Goal: Task Accomplishment & Management: Use online tool/utility

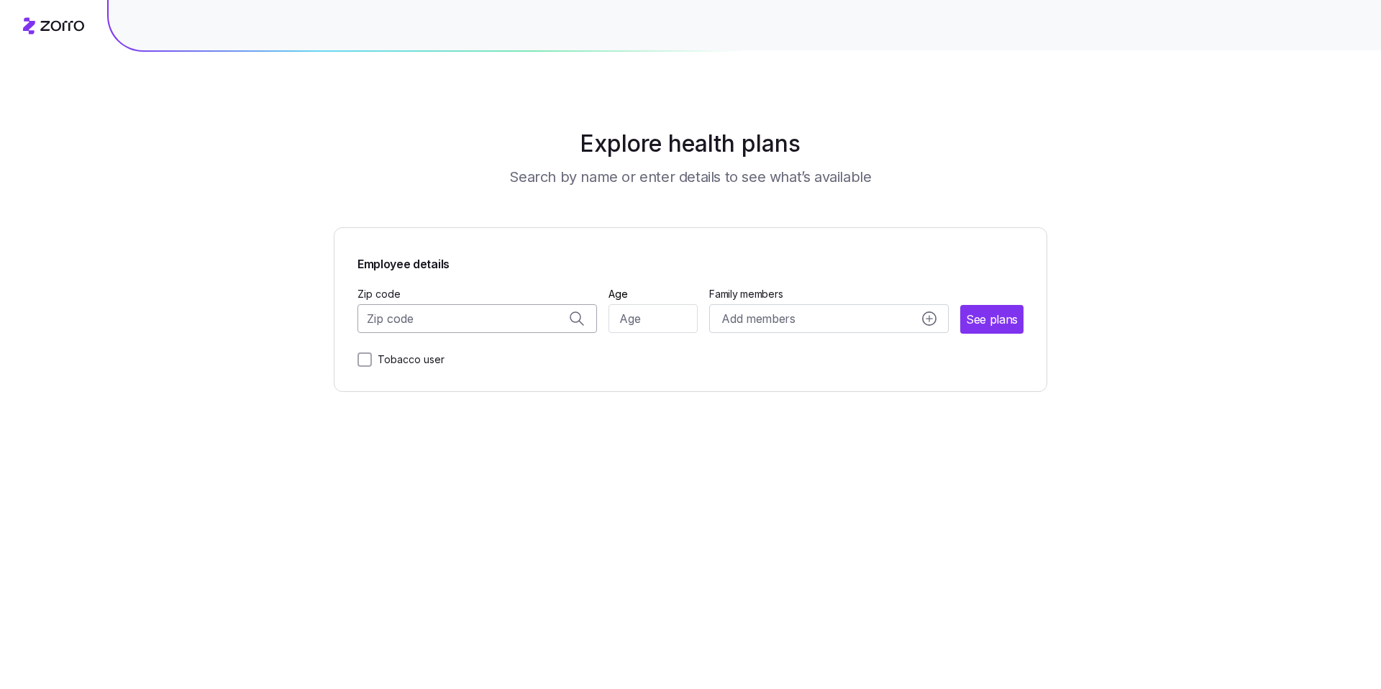
click at [433, 317] on input "Zip code" at bounding box center [478, 318] width 240 height 29
click at [510, 357] on span "30115, Cherokee County, GA" at bounding box center [474, 356] width 201 height 18
type input "30115, Cherokee County, GA"
click at [631, 322] on input "Age" at bounding box center [654, 318] width 90 height 29
type input "30"
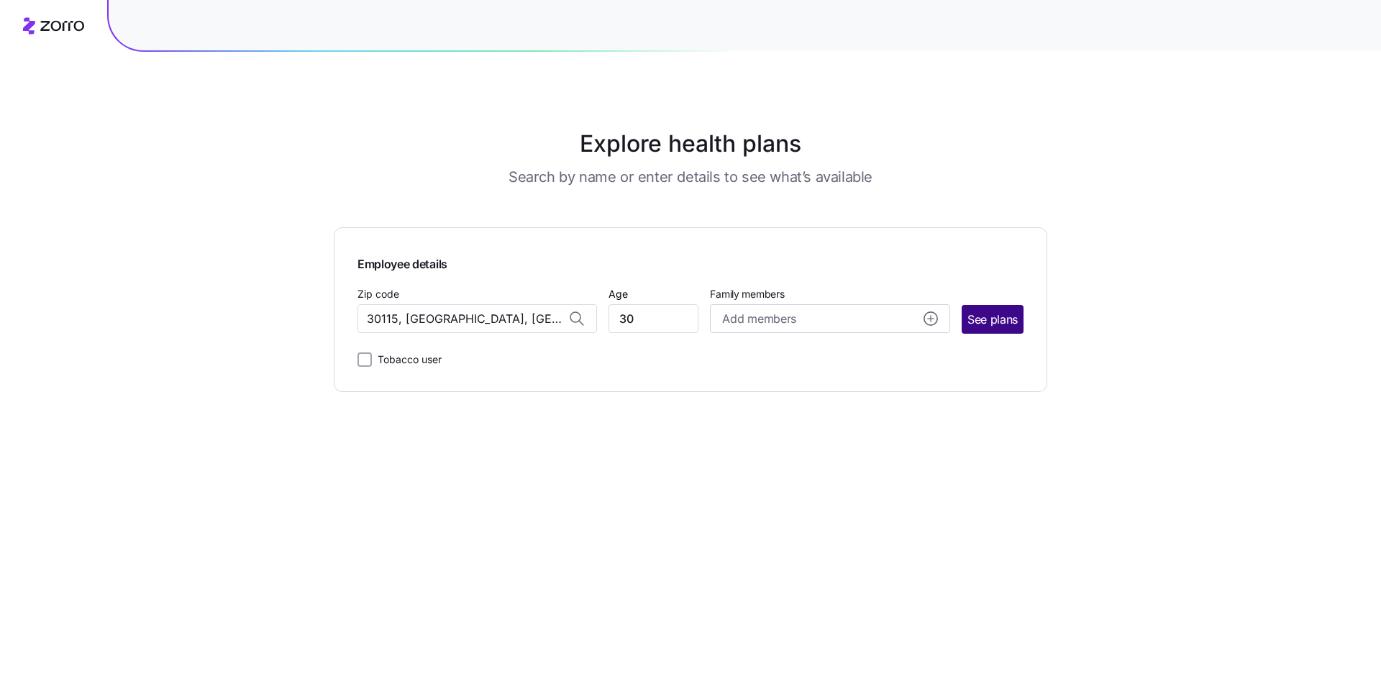
click at [1008, 309] on button "See plans" at bounding box center [993, 319] width 62 height 29
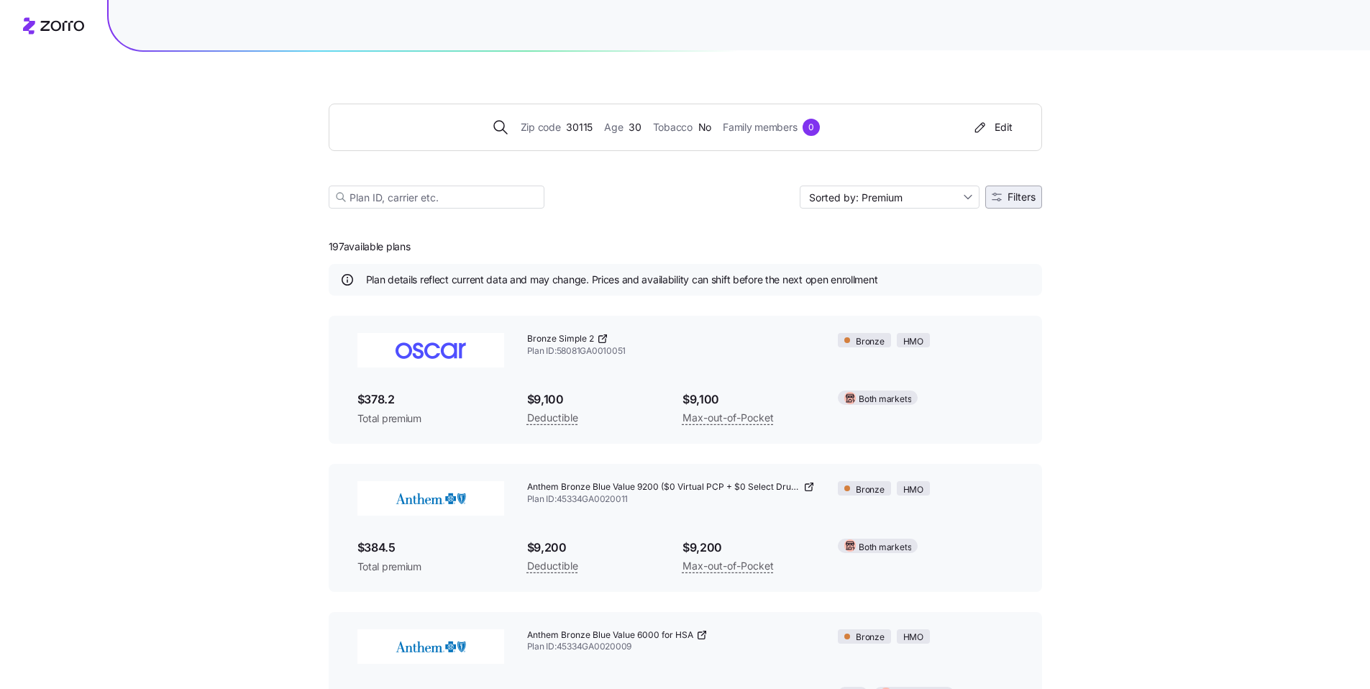
click at [1011, 200] on span "Filters" at bounding box center [1022, 197] width 28 height 10
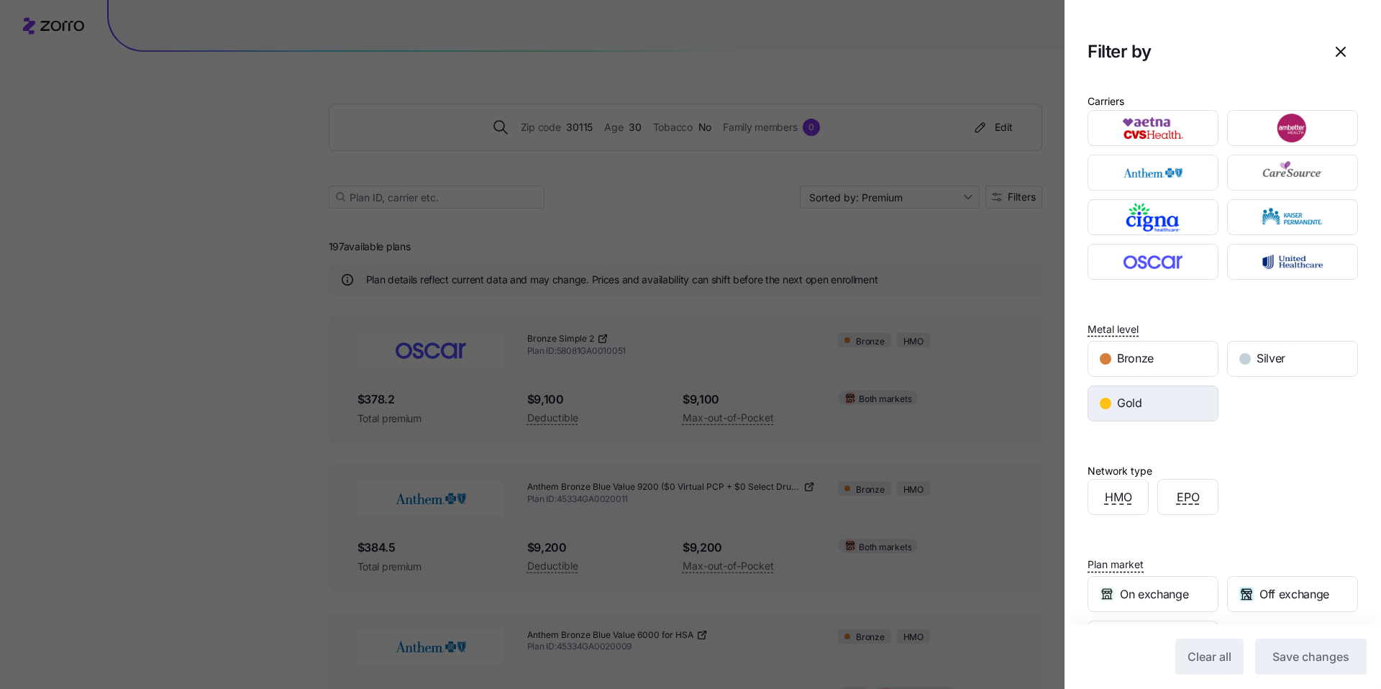
click at [1128, 406] on span "Gold" at bounding box center [1129, 403] width 25 height 18
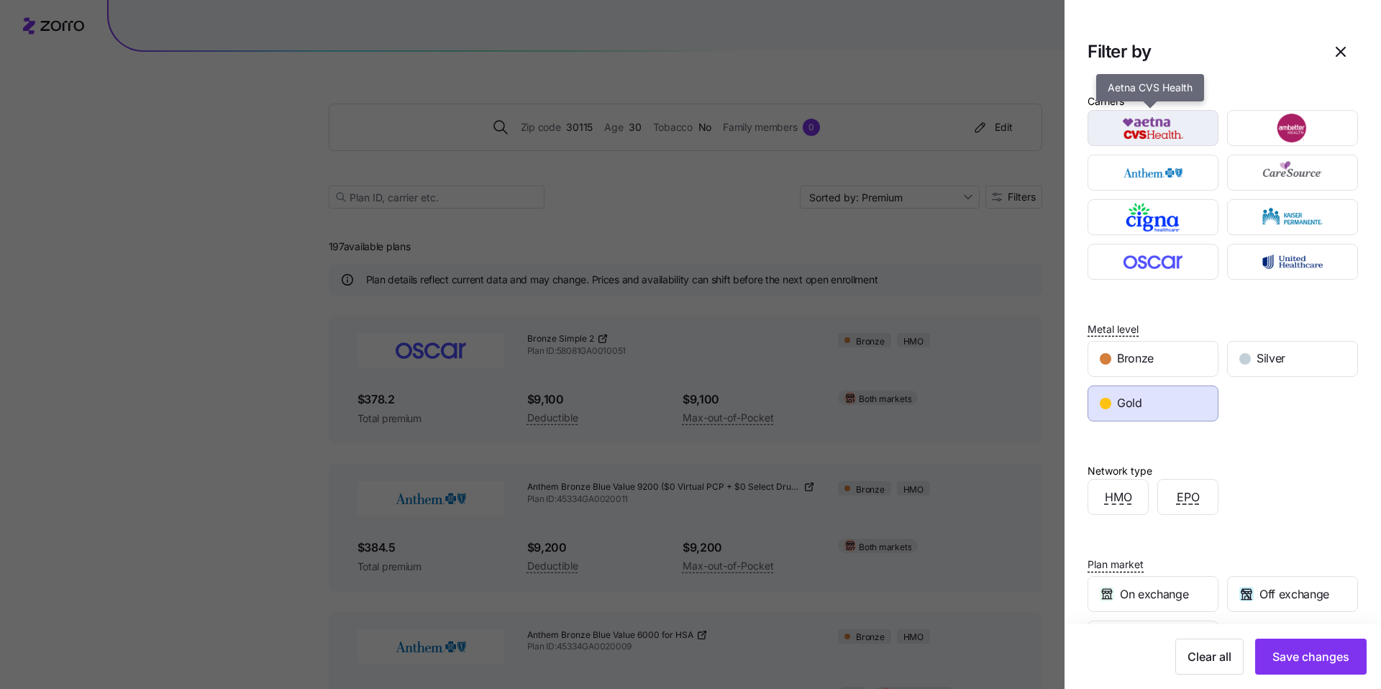
click at [1157, 139] on img "button" at bounding box center [1154, 128] width 106 height 29
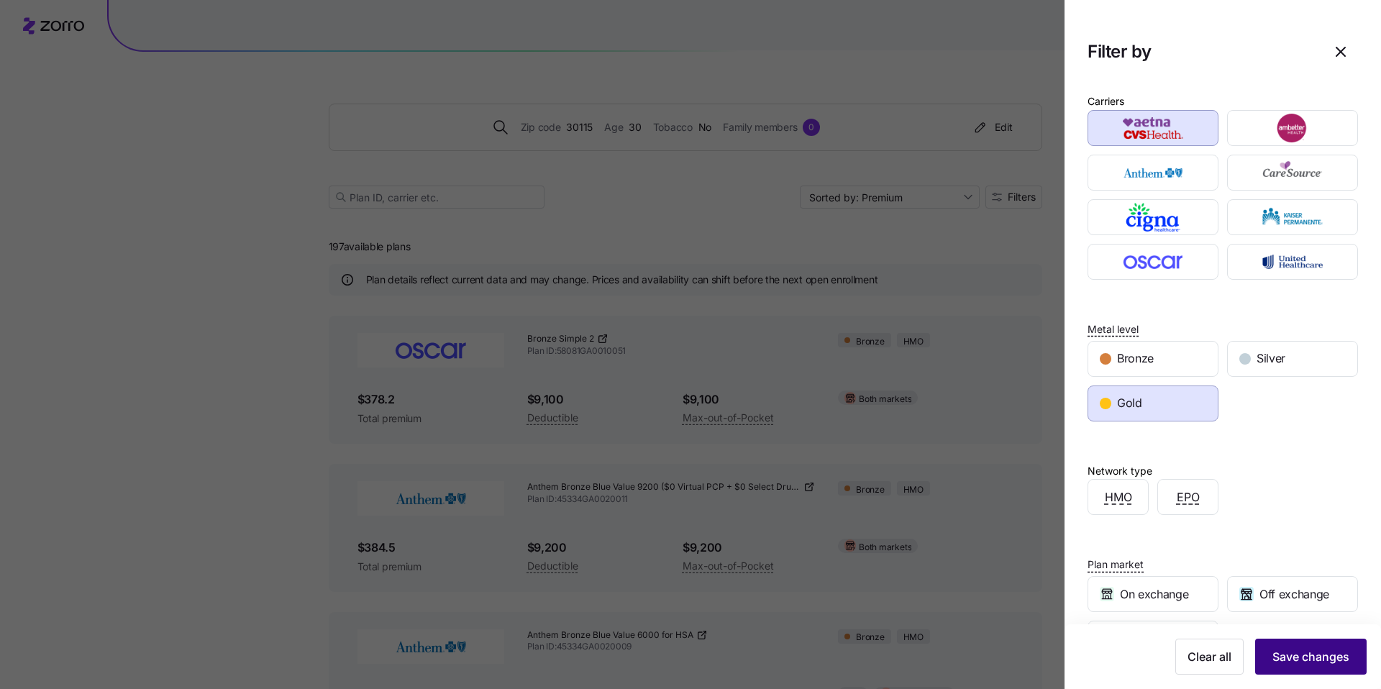
click at [1311, 655] on span "Save changes" at bounding box center [1311, 656] width 77 height 17
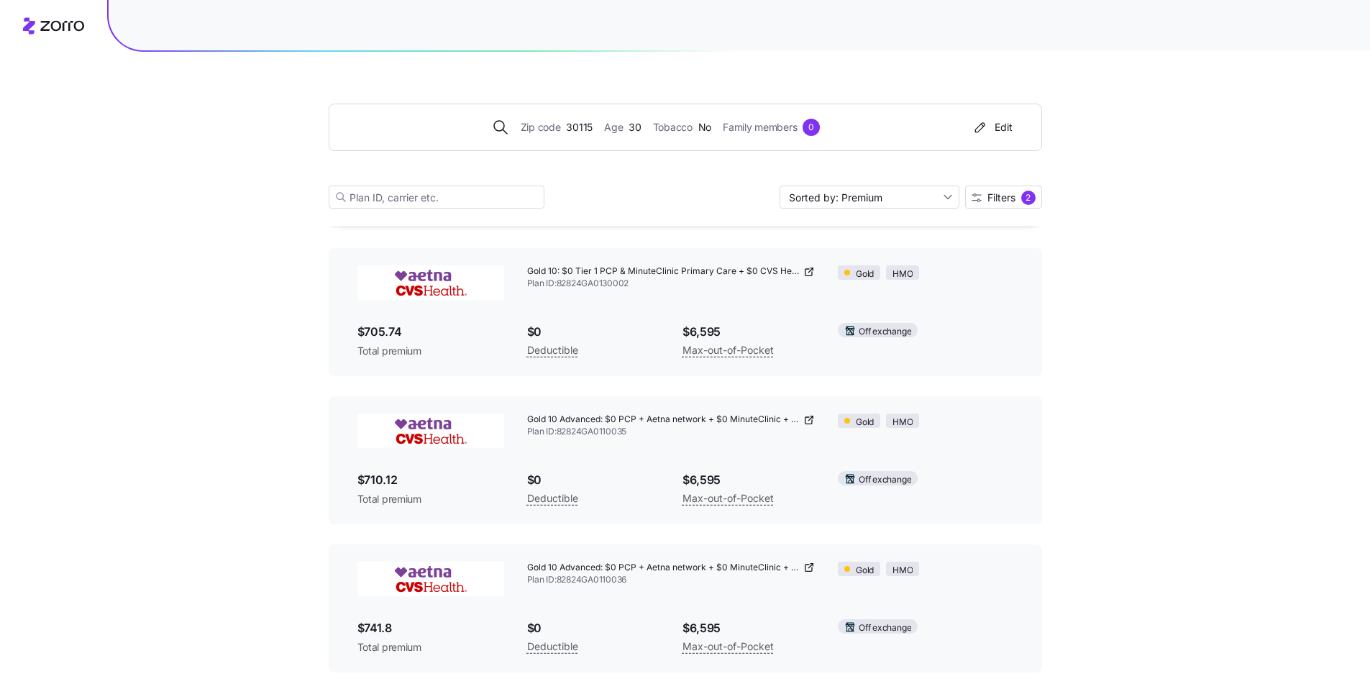
scroll to position [515, 0]
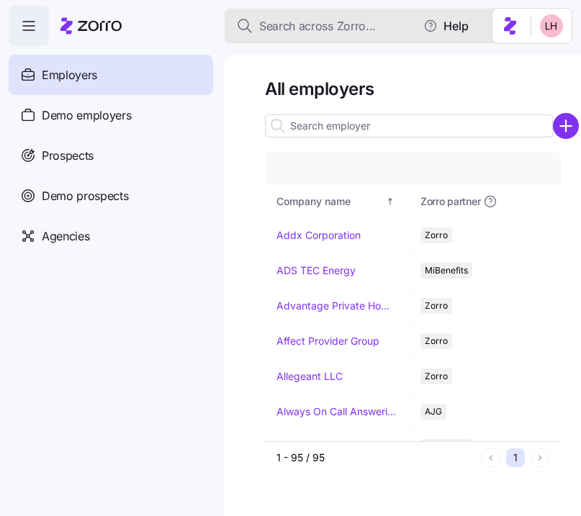
click at [301, 29] on span "Search across Zorro..." at bounding box center [317, 26] width 117 height 18
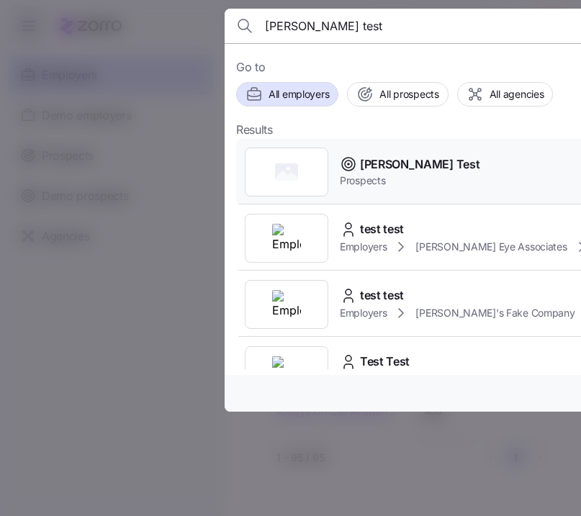
type input "logan test"
click at [417, 177] on span "Prospects" at bounding box center [410, 180] width 140 height 14
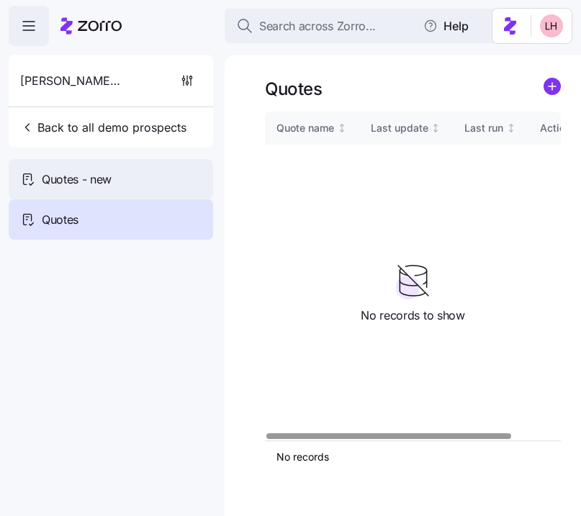
click at [129, 169] on div "Quotes - new" at bounding box center [111, 179] width 204 height 40
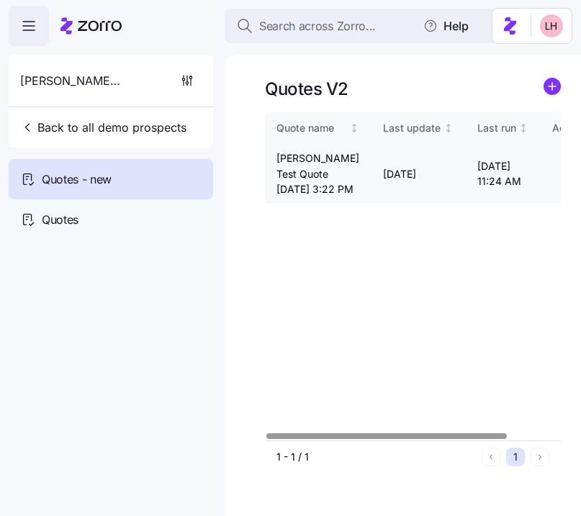
click at [563, 179] on icon "button" at bounding box center [567, 174] width 9 height 12
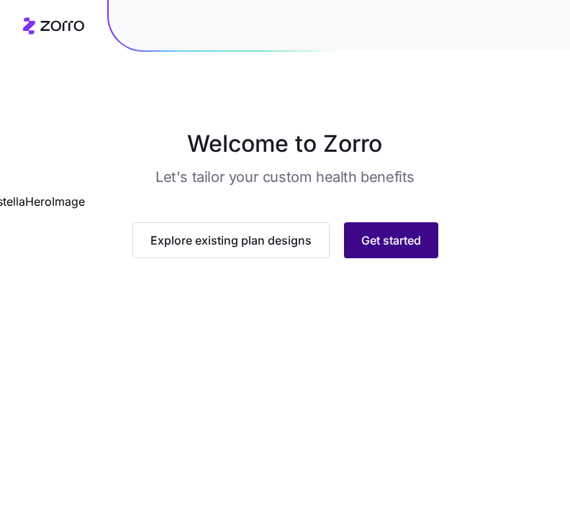
click at [413, 258] on button "Get started" at bounding box center [391, 240] width 94 height 36
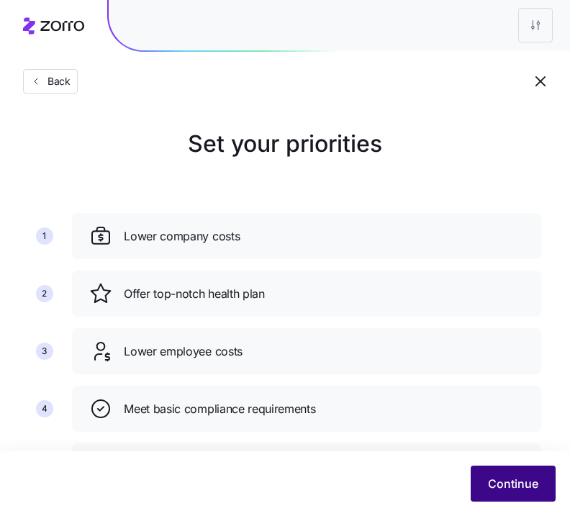
click at [529, 475] on span "Continue" at bounding box center [513, 483] width 50 height 17
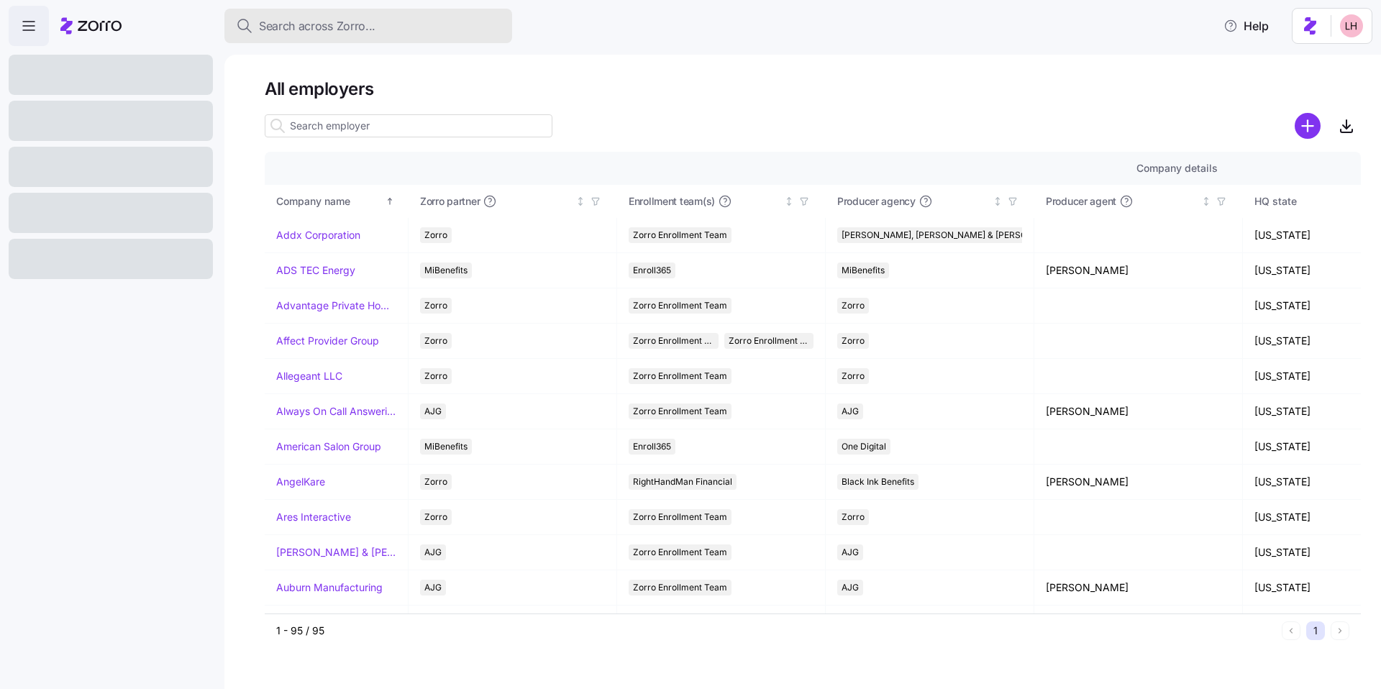
click at [332, 11] on button "Search across Zorro..." at bounding box center [368, 26] width 288 height 35
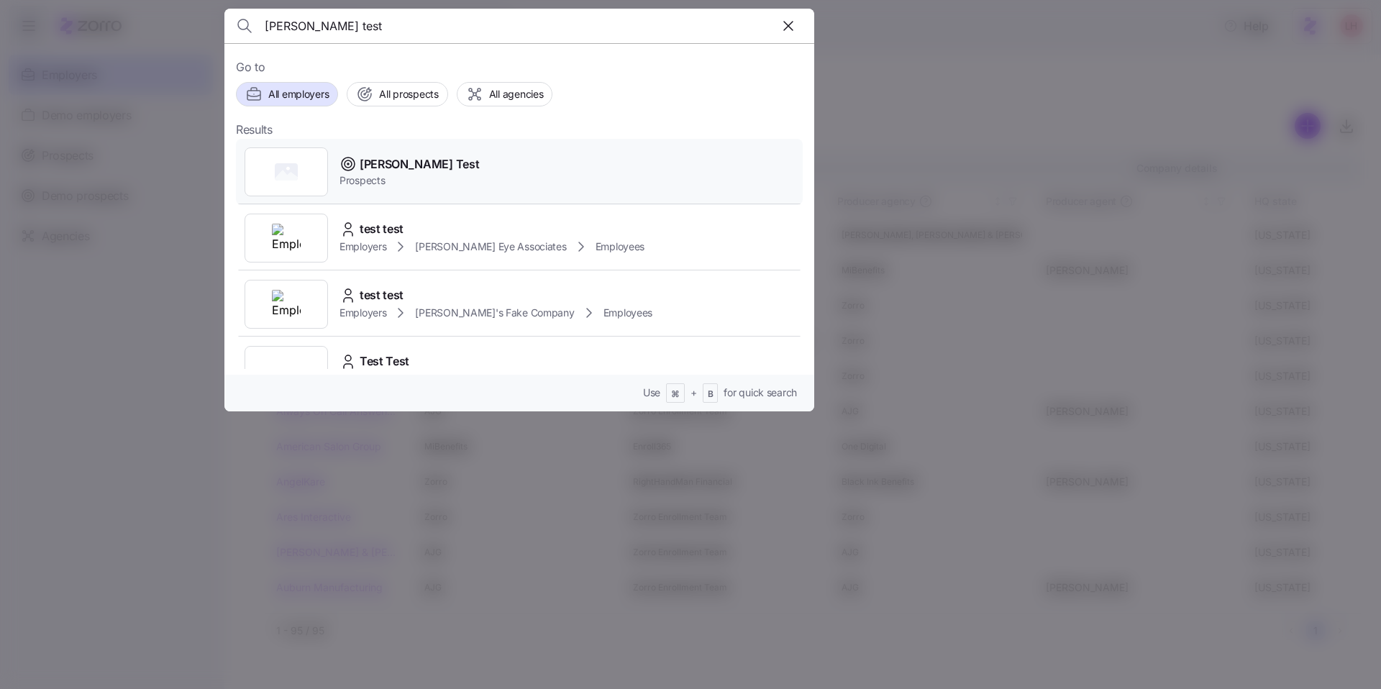
type input "[PERSON_NAME] test"
click at [447, 188] on div "[PERSON_NAME] Test Prospects" at bounding box center [519, 172] width 567 height 66
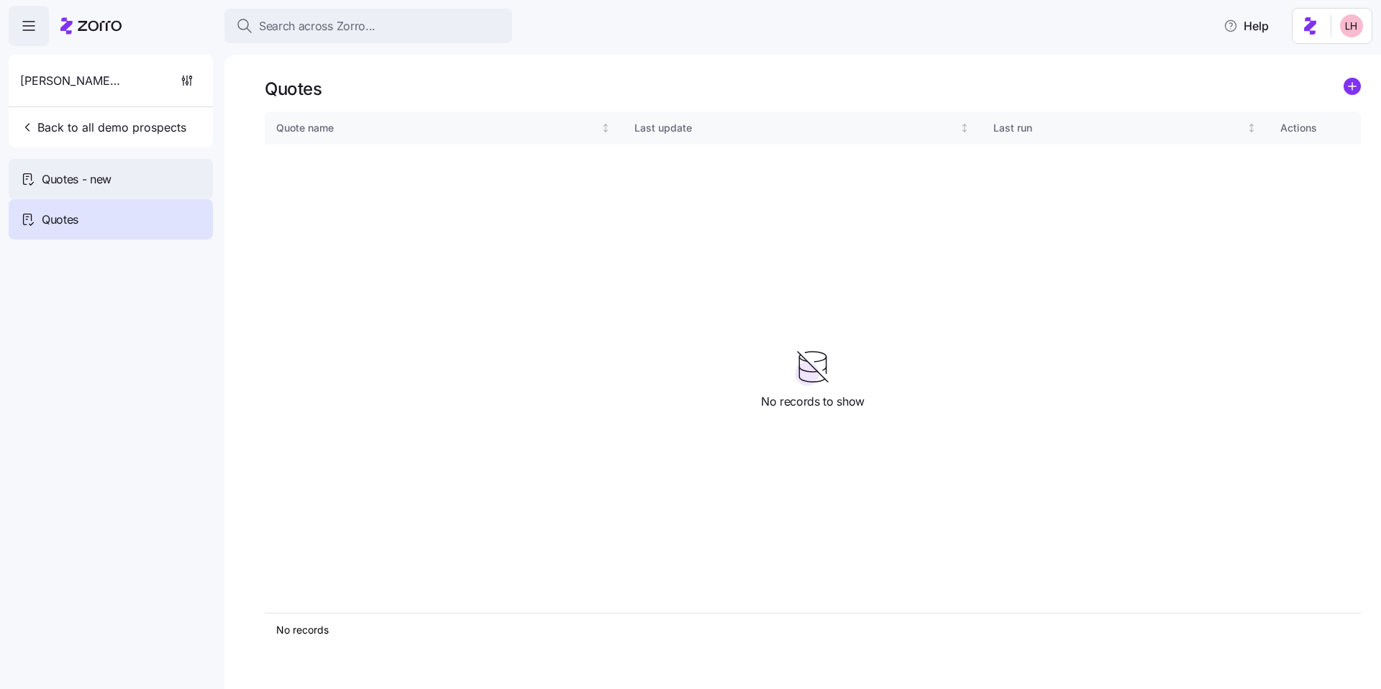
click at [129, 172] on div "Quotes - new" at bounding box center [111, 179] width 204 height 40
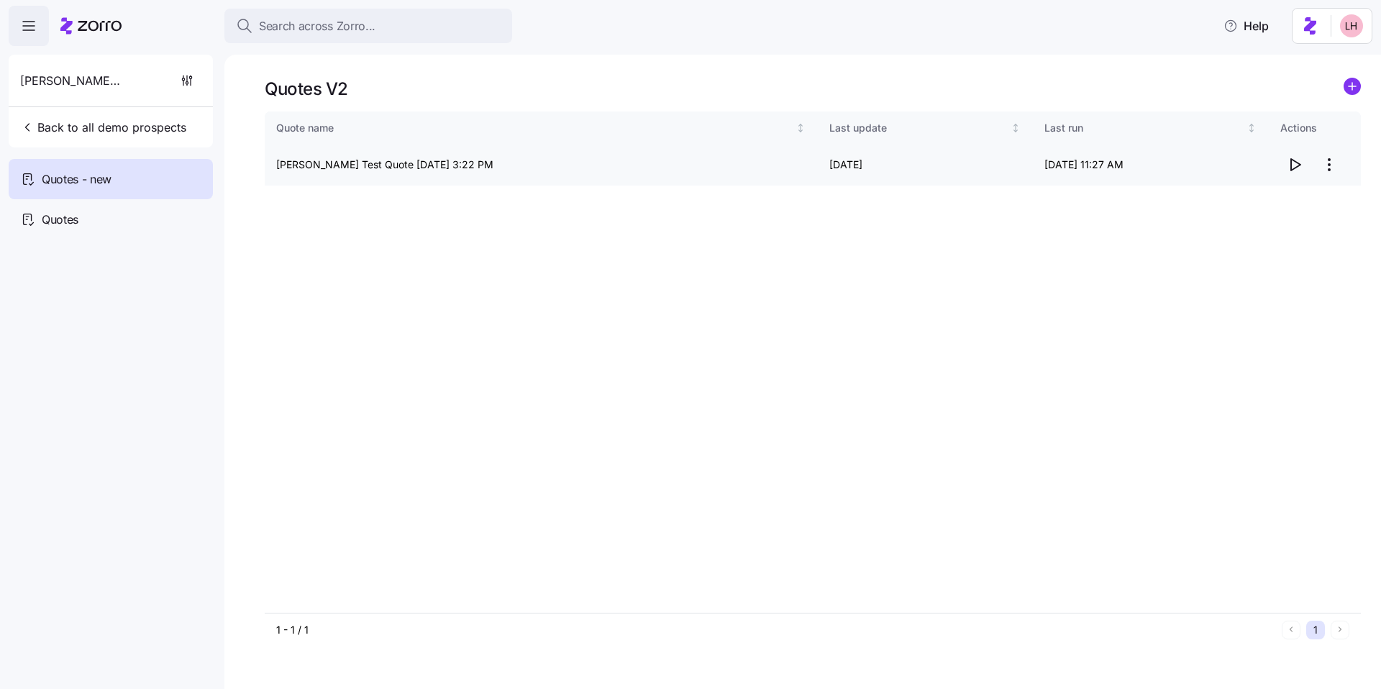
click at [1292, 167] on icon "button" at bounding box center [1294, 164] width 17 height 17
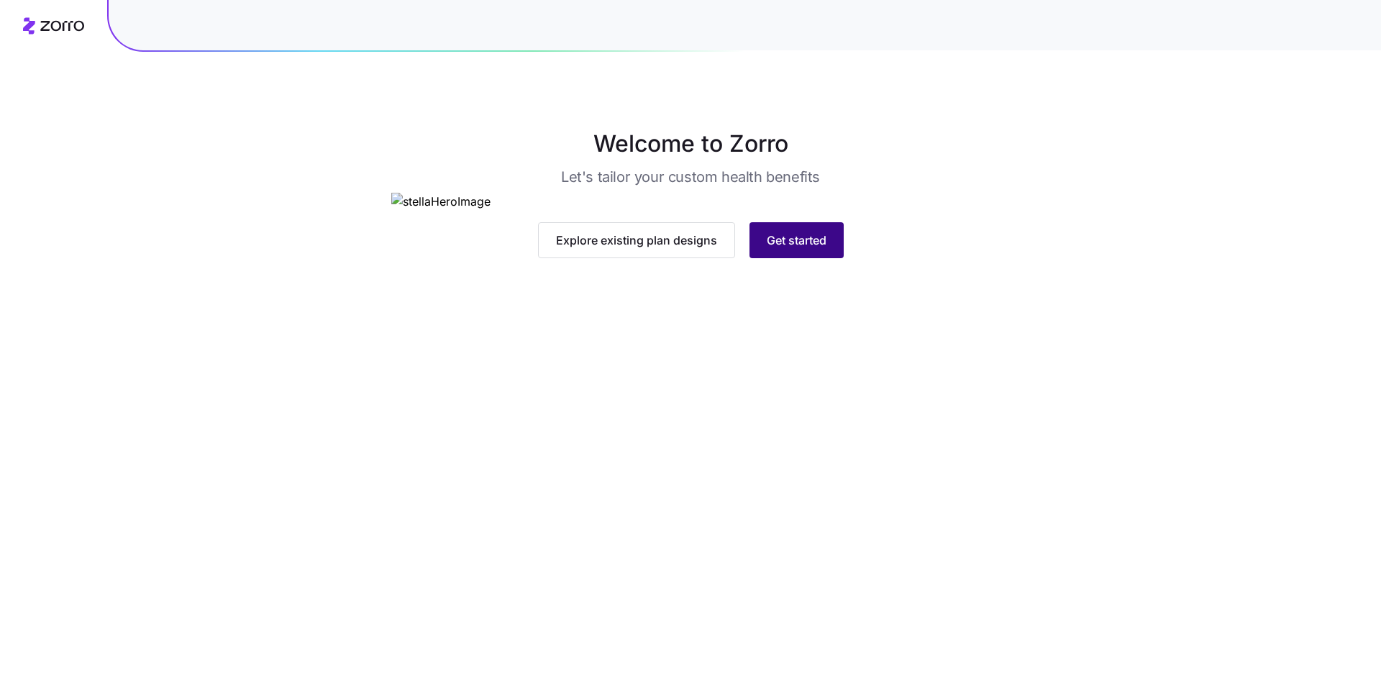
click at [806, 249] on span "Get started" at bounding box center [797, 240] width 60 height 17
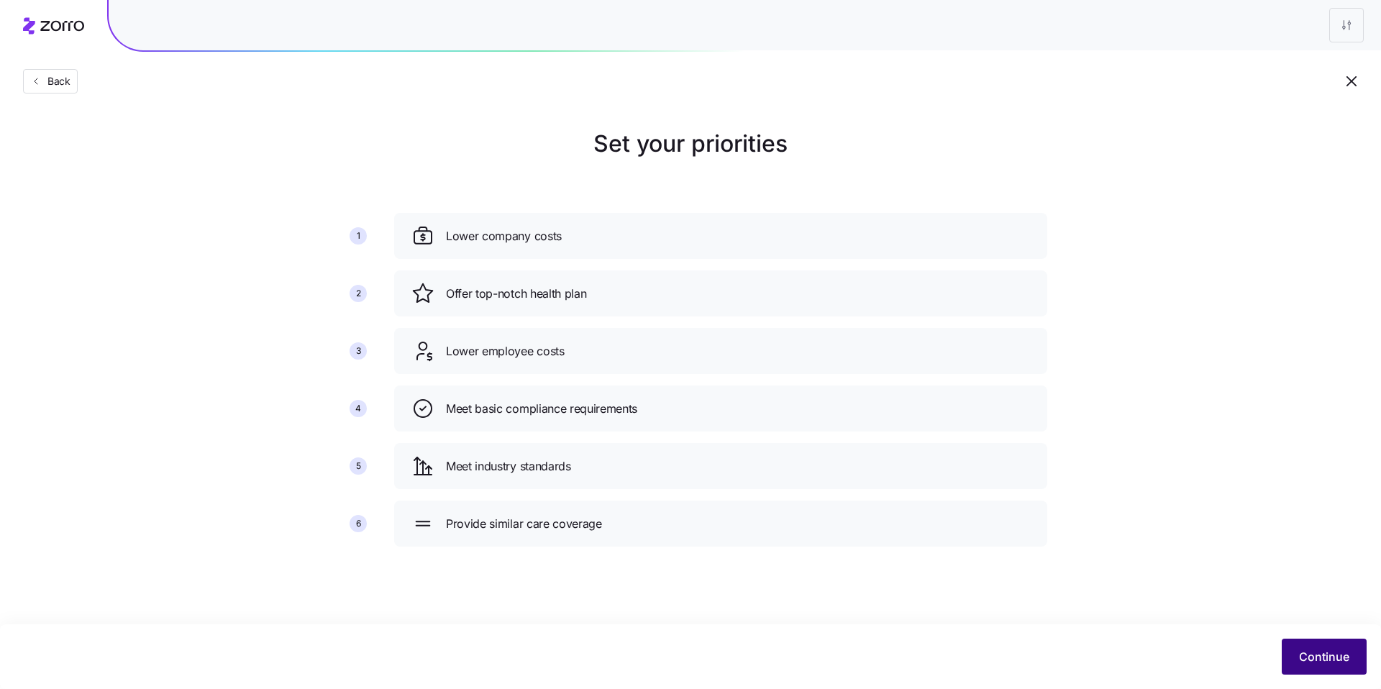
click at [1310, 650] on span "Continue" at bounding box center [1324, 656] width 50 height 17
